Goal: Information Seeking & Learning: Understand process/instructions

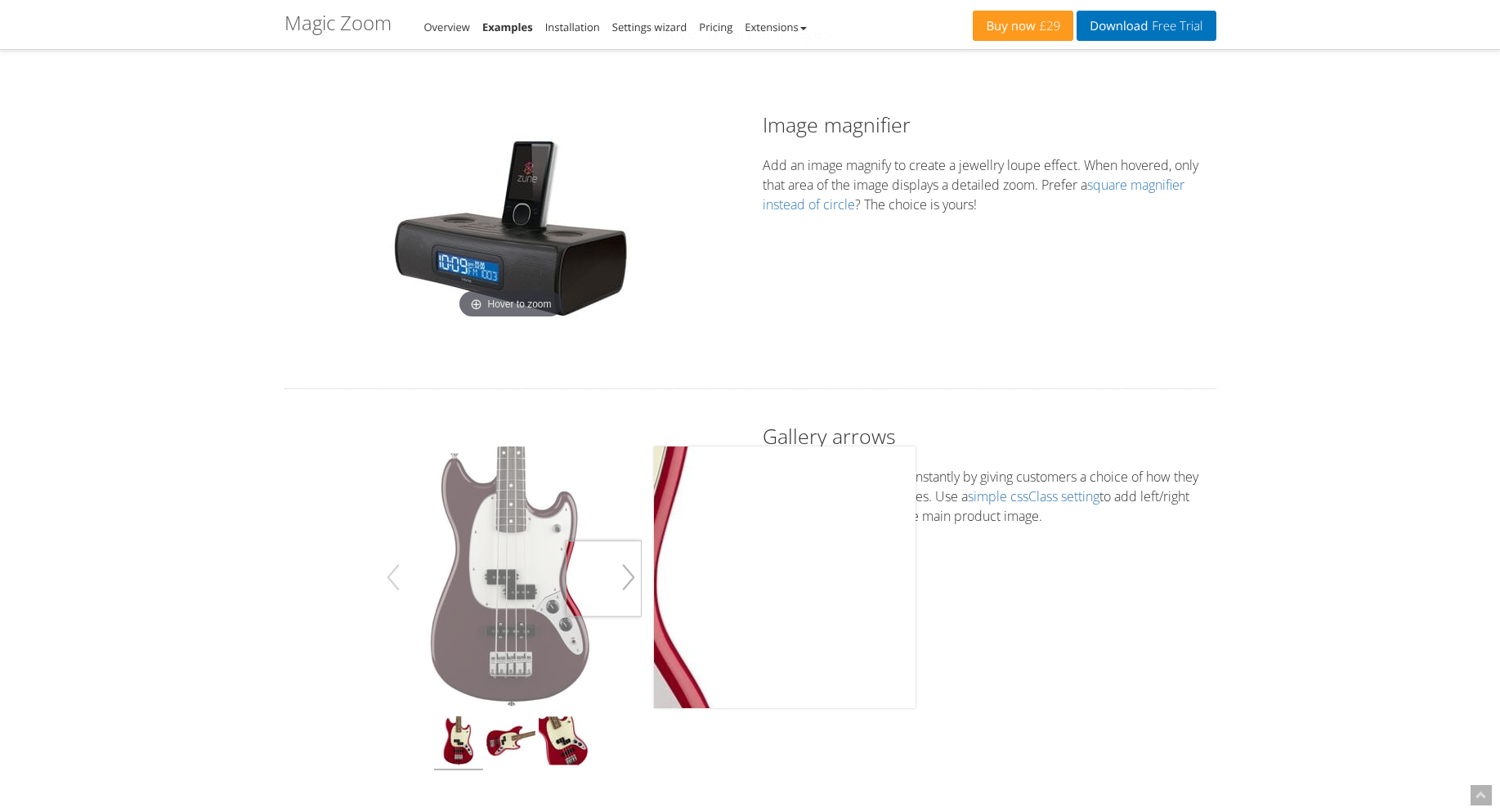
click at [630, 578] on button "button" at bounding box center [628, 577] width 26 height 46
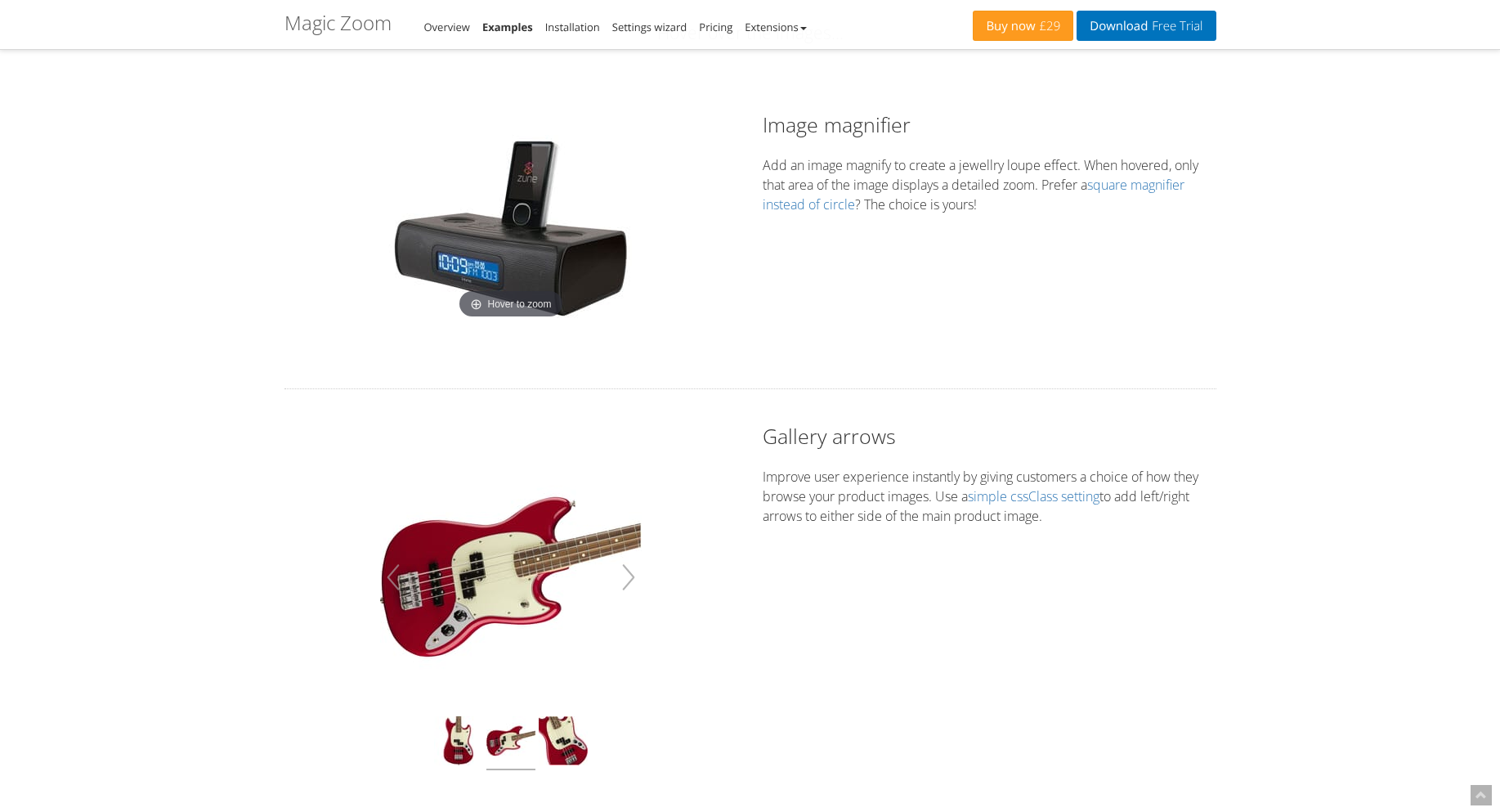
click at [633, 578] on button "button" at bounding box center [628, 577] width 26 height 46
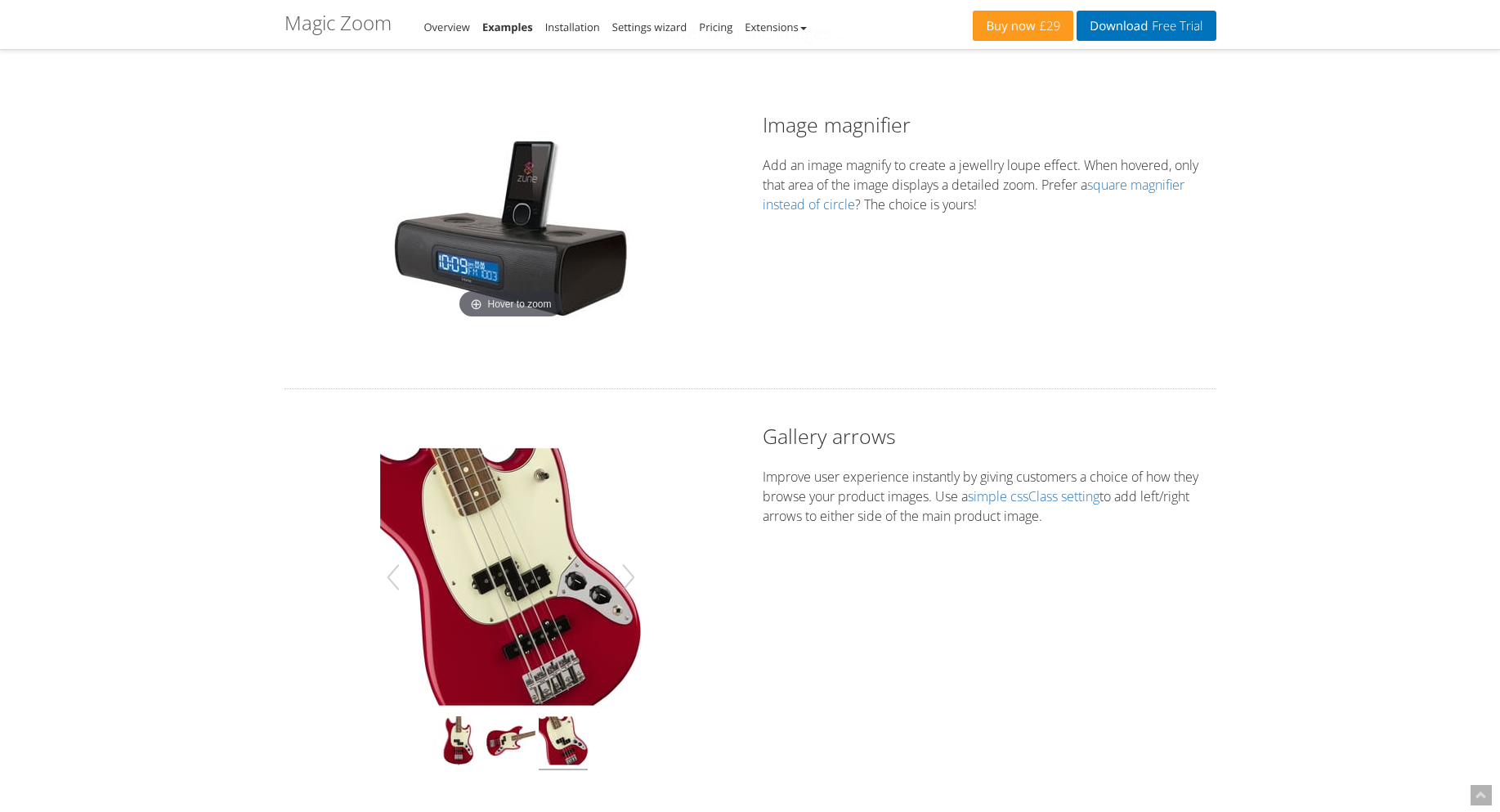
click at [1012, 573] on div "Hover to zoom Gallery arrows Improve user experience instantly by giving custom…" at bounding box center [750, 612] width 957 height 381
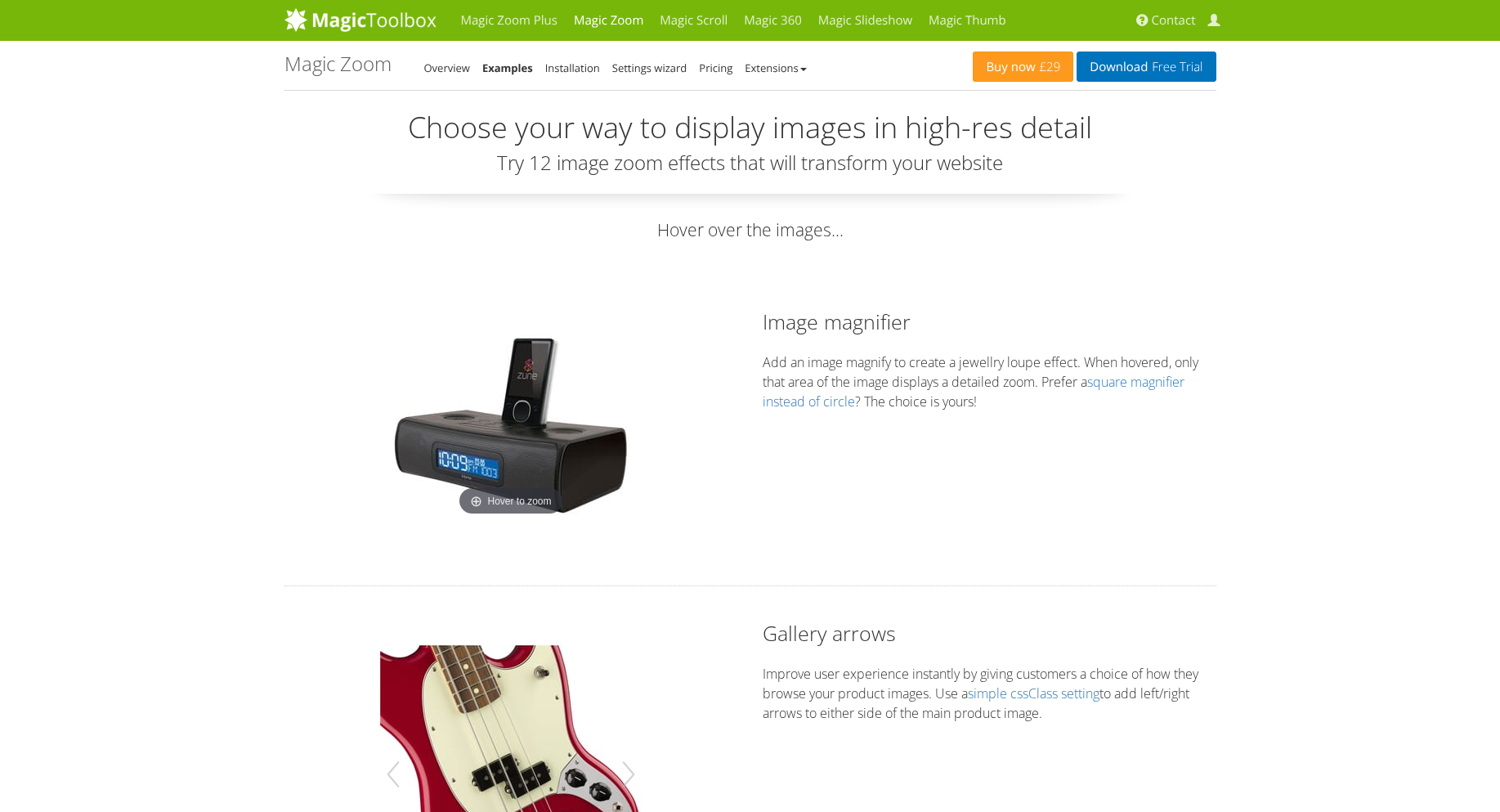
scroll to position [196, 0]
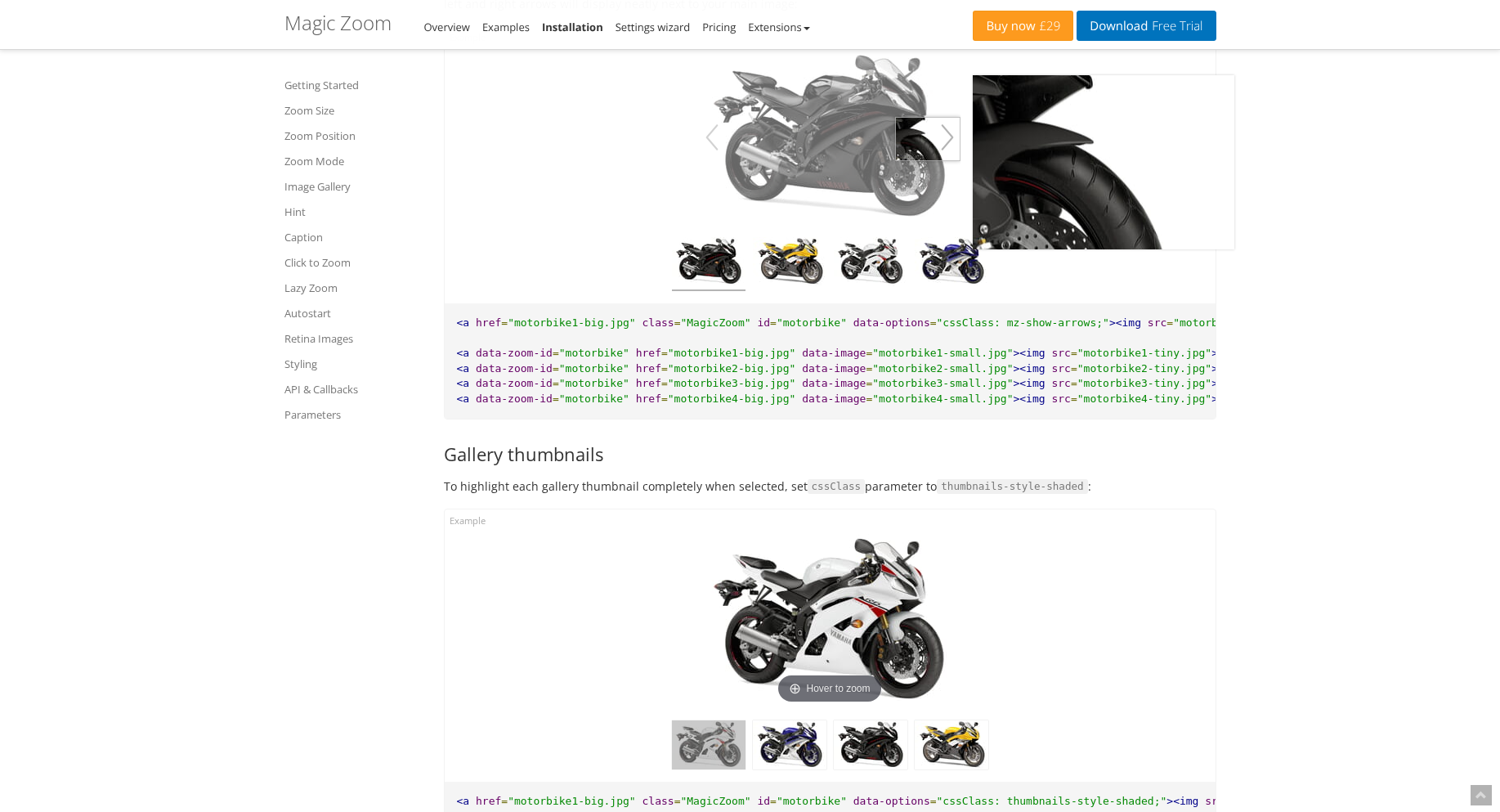
click at [952, 160] on button "button" at bounding box center [947, 137] width 26 height 46
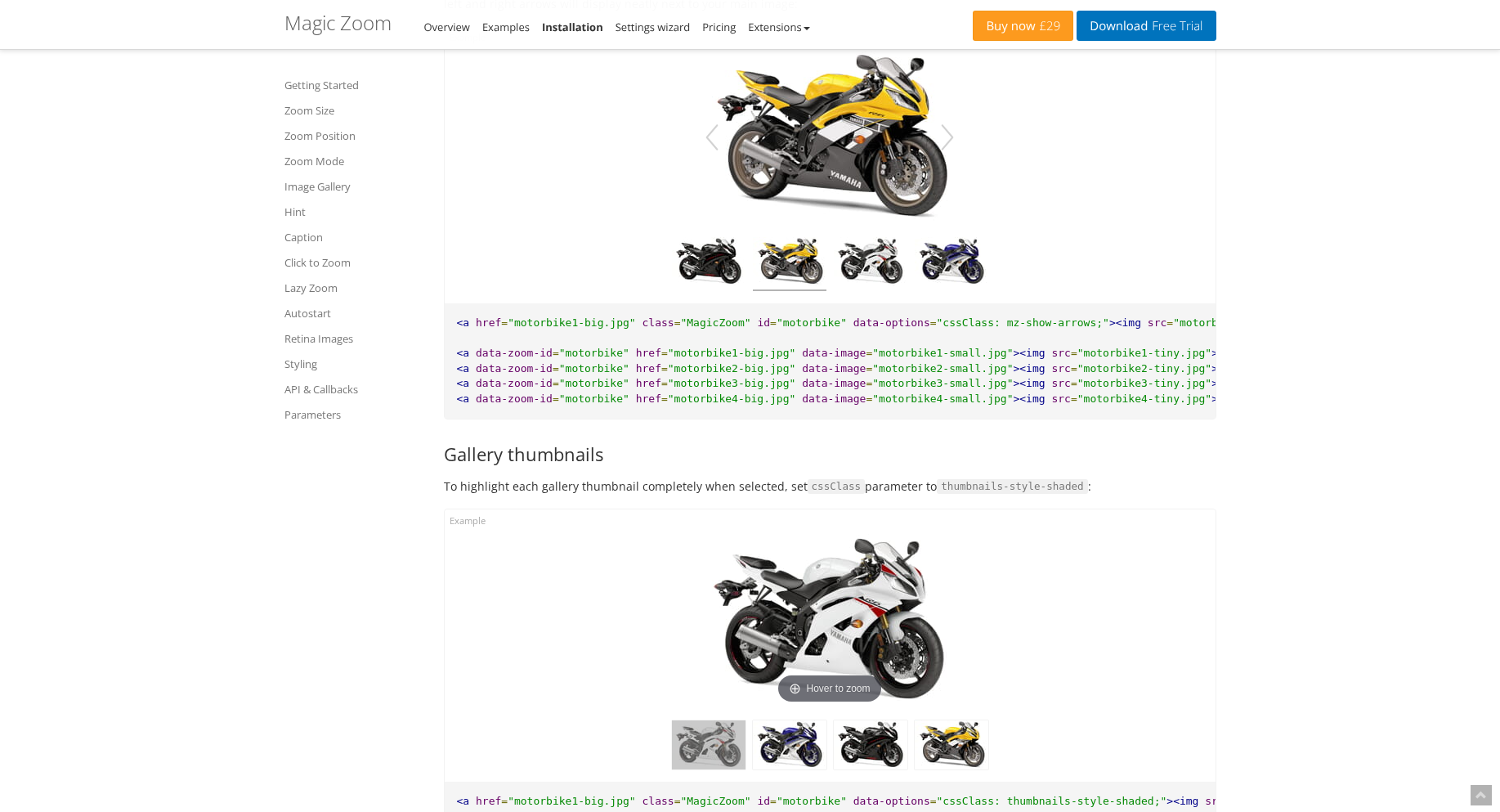
click at [865, 416] on pre "<a href = "motorbike1-big.jpg" class = "MagicZoom" id = "motorbike" data-option…" at bounding box center [831, 361] width 771 height 115
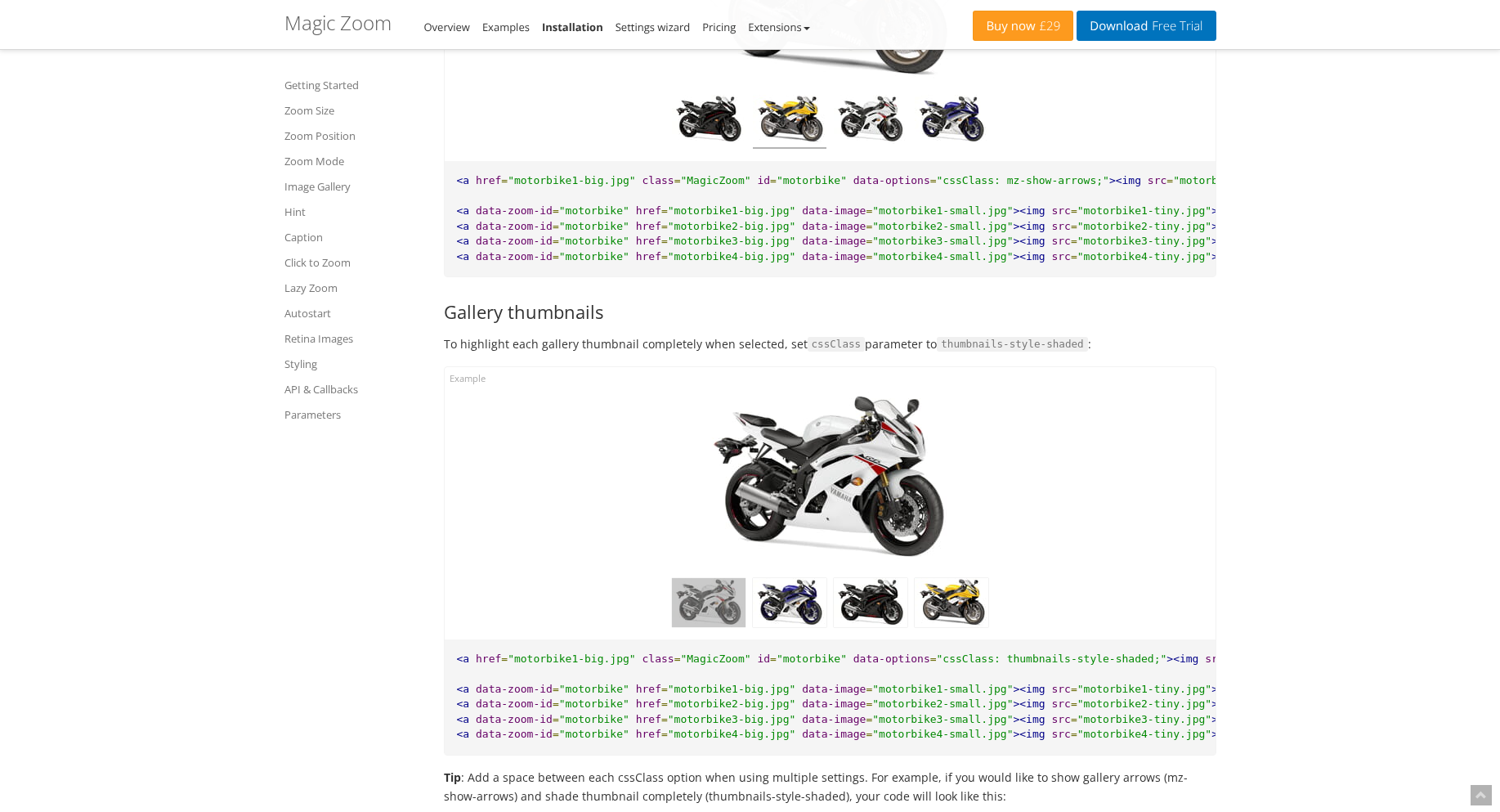
scroll to position [6511, 0]
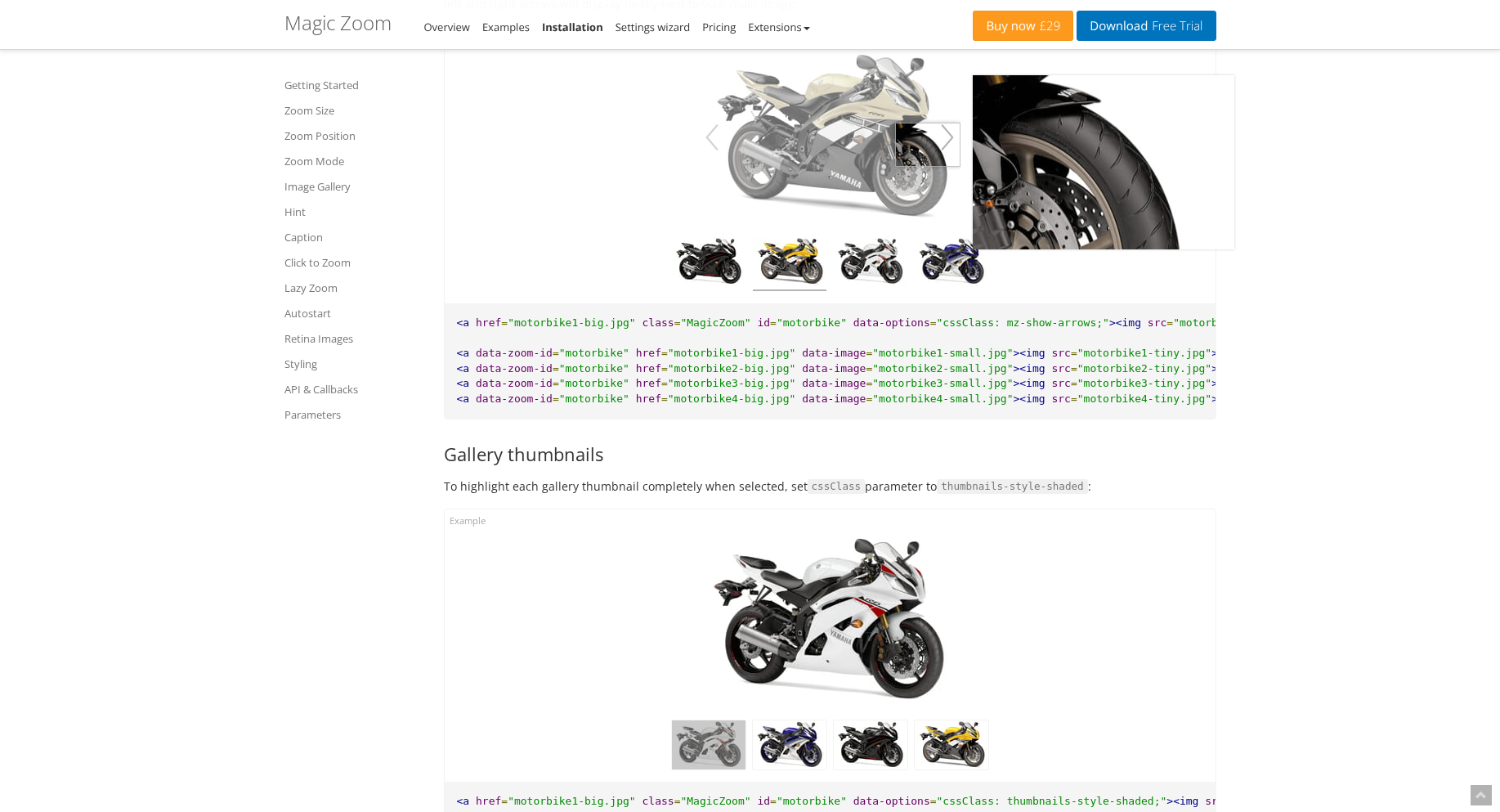
click at [954, 160] on button "button" at bounding box center [947, 137] width 26 height 46
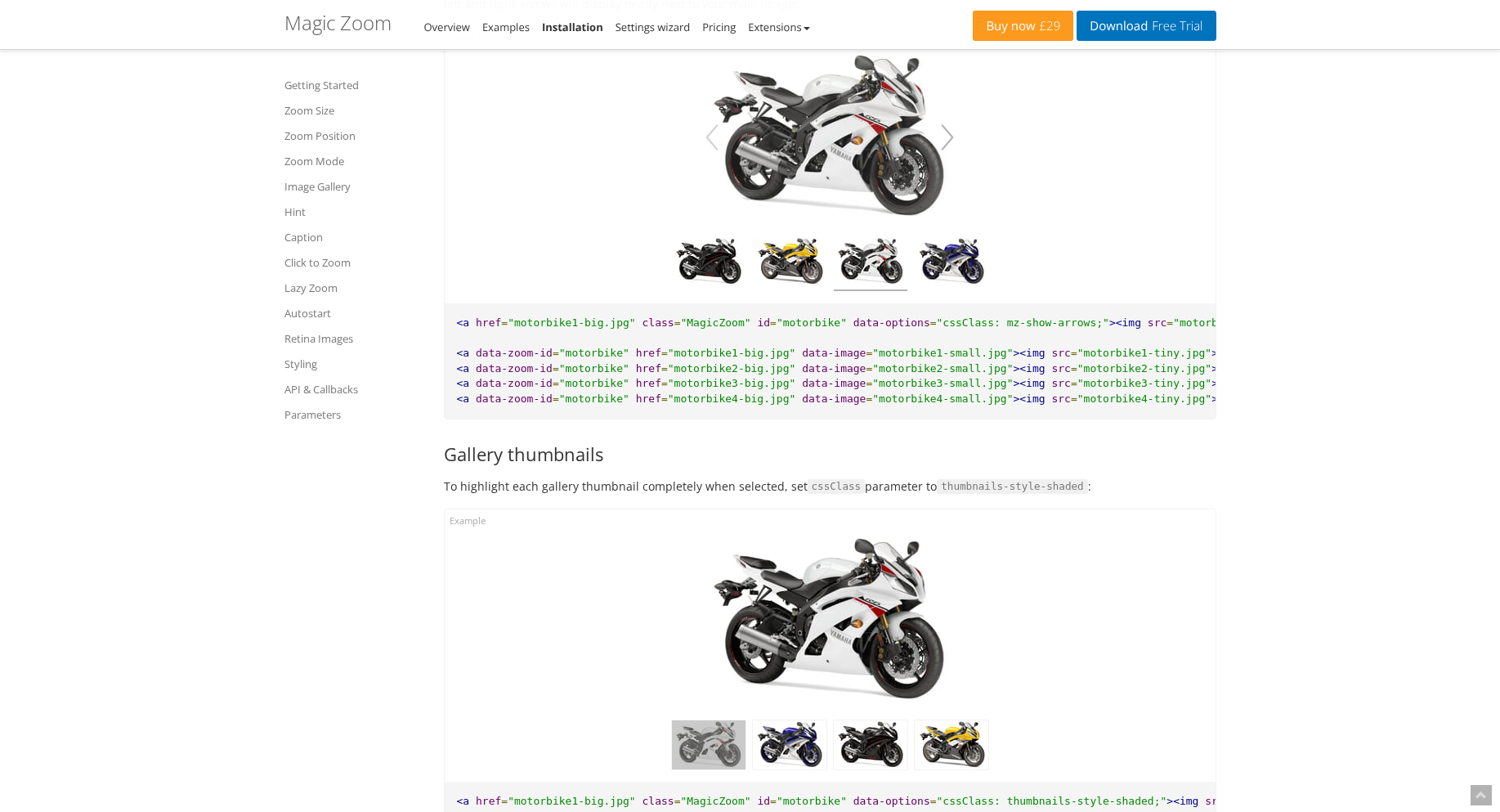
click at [954, 160] on button "button" at bounding box center [947, 137] width 26 height 46
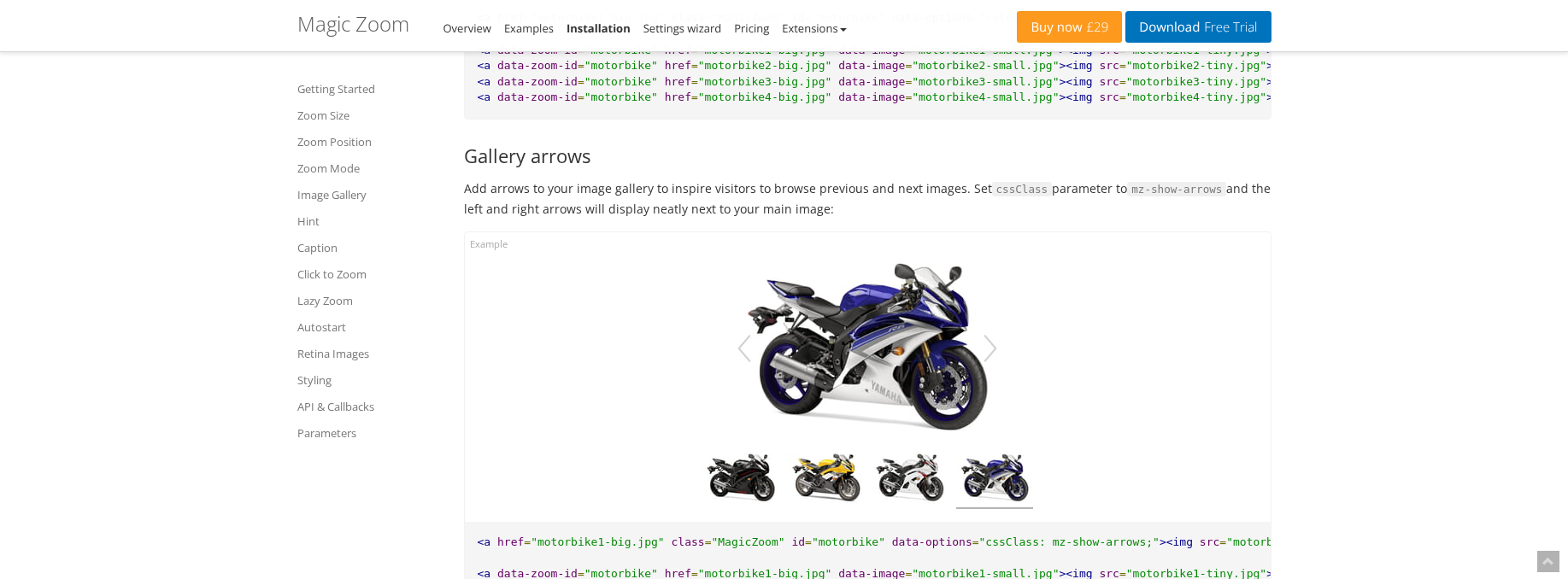
scroll to position [1131, 0]
